Goal: Navigation & Orientation: Find specific page/section

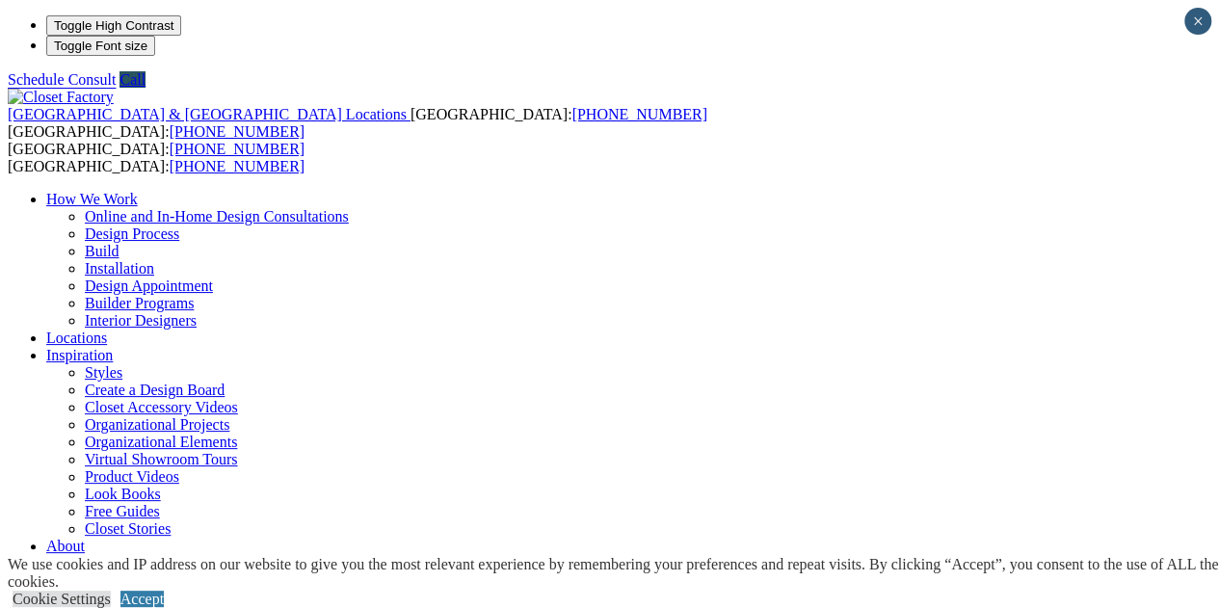
scroll to position [56, 0]
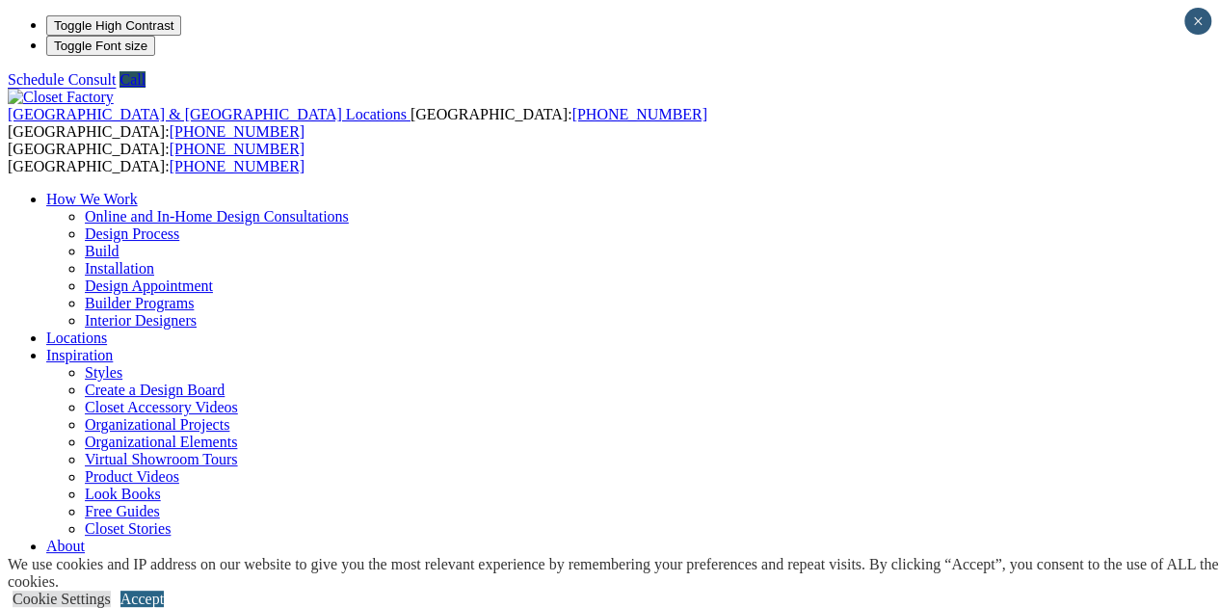
click at [164, 591] on link "Accept" at bounding box center [141, 599] width 43 height 16
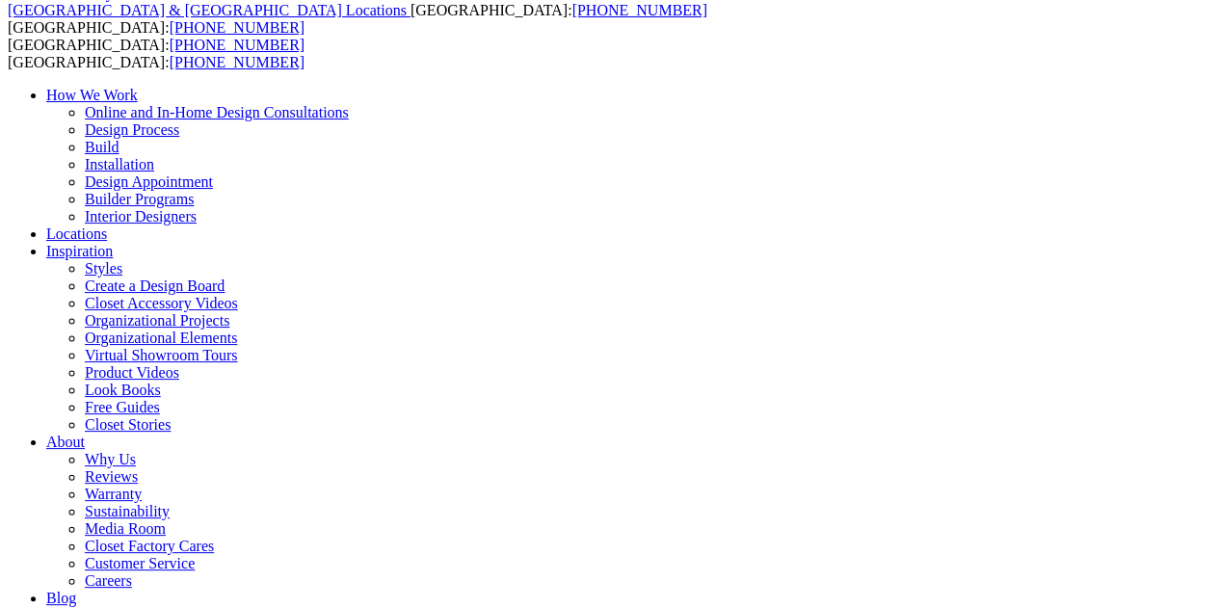
scroll to position [106, 0]
